Goal: Information Seeking & Learning: Check status

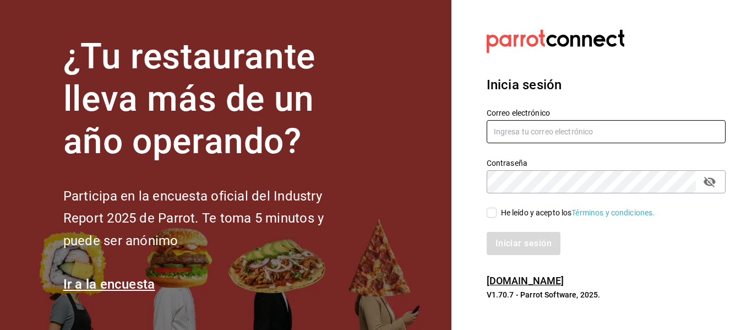
type input "[PERSON_NAME][EMAIL_ADDRESS][PERSON_NAME][DOMAIN_NAME]"
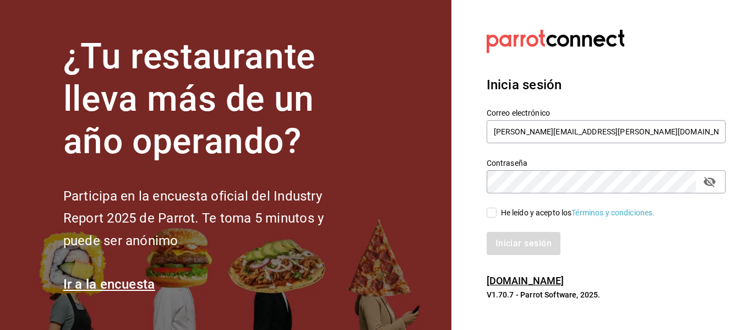
click at [496, 212] on input "He leído y acepto los Términos y condiciones." at bounding box center [492, 213] width 10 height 10
checkbox input "true"
click at [511, 242] on button "Iniciar sesión" at bounding box center [524, 243] width 75 height 23
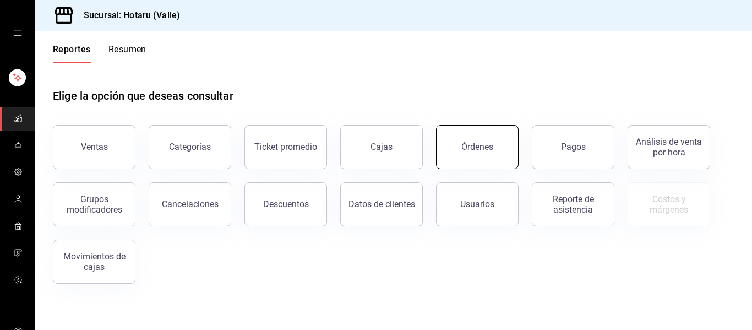
click at [507, 147] on button "Órdenes" at bounding box center [477, 147] width 83 height 44
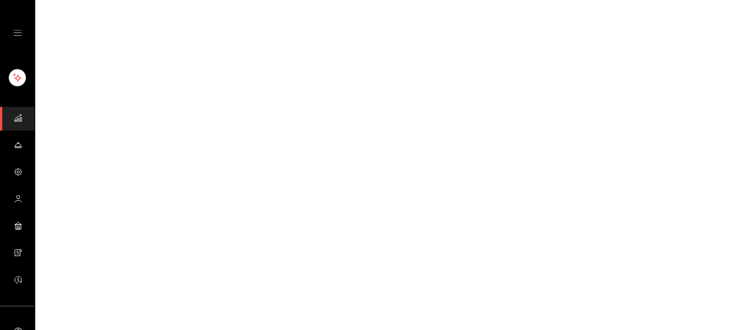
click at [507, 0] on html "GANA 1 MES GRATIS EN TU SUSCRIPCIÓN AQUÍ ¿Recuerdas cómo empezó tu restaurante?…" at bounding box center [376, 0] width 752 height 0
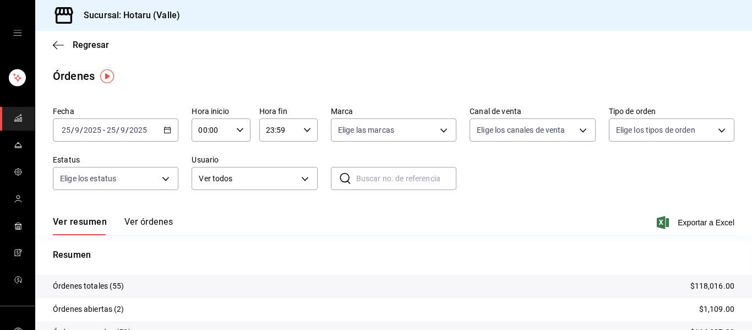
click at [172, 223] on button "Ver órdenes" at bounding box center [148, 225] width 48 height 19
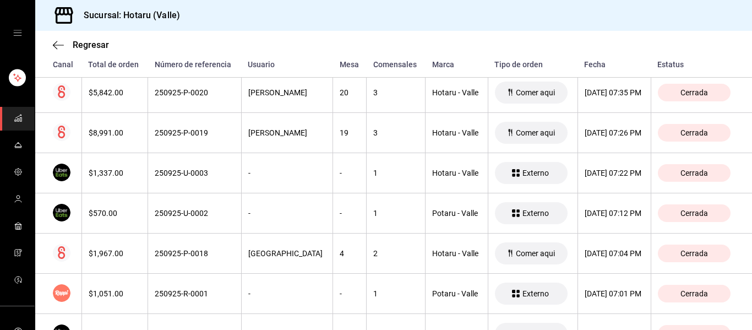
scroll to position [1460, 0]
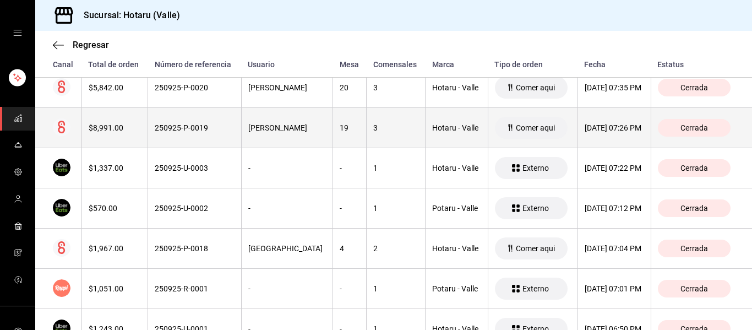
click at [594, 130] on div "25/09/2025 07:26 PM" at bounding box center [614, 127] width 59 height 9
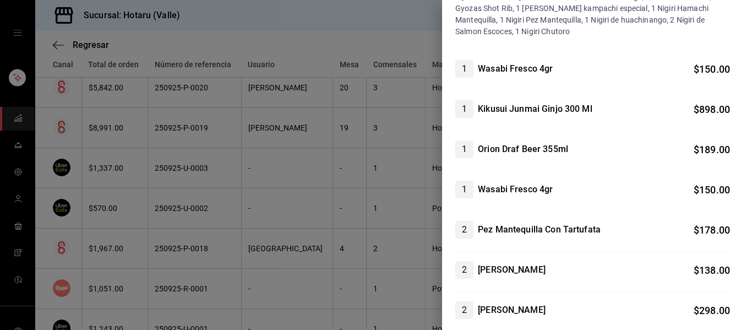
scroll to position [0, 0]
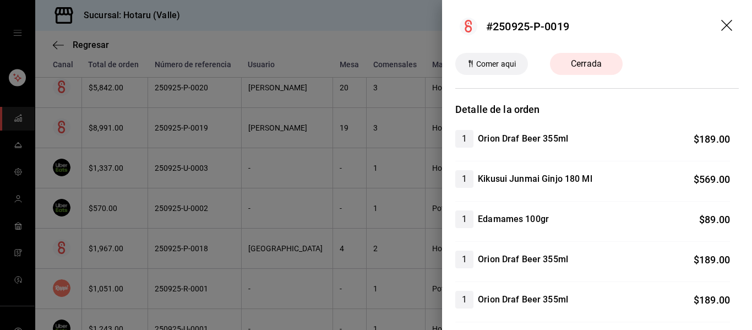
click at [722, 24] on icon "drag" at bounding box center [727, 26] width 13 height 13
